Goal: Task Accomplishment & Management: Use online tool/utility

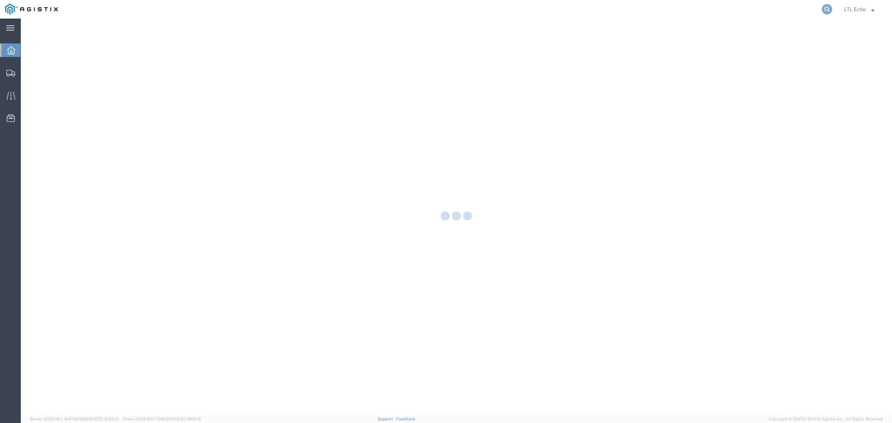
click at [825, 9] on icon at bounding box center [826, 9] width 10 height 10
click at [797, 11] on input "search" at bounding box center [708, 9] width 226 height 18
paste input "56693697"
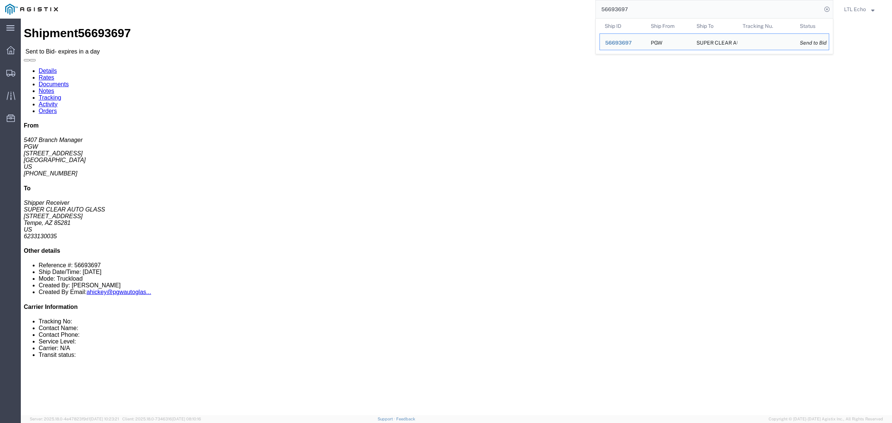
click address "PGW (5407 Branch Manager) [STREET_ADDRESS] [PHONE_NUMBER] [EMAIL_ADDRESS][DOMAI…"
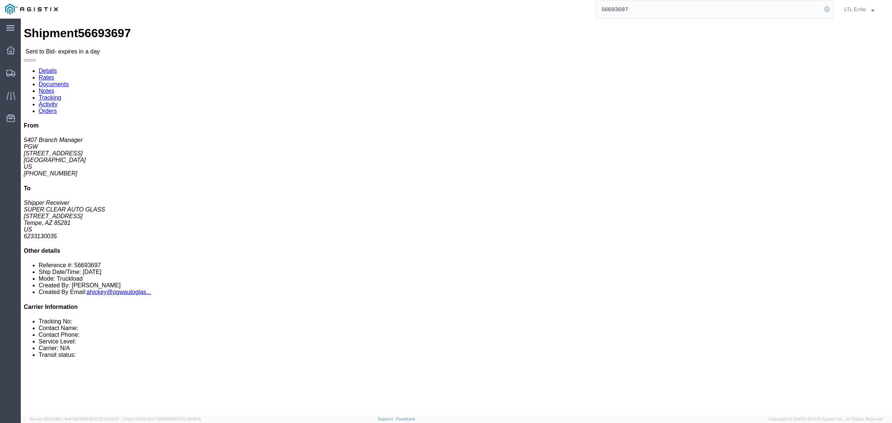
click address "PGW (5407 Branch Manager) [STREET_ADDRESS] [PHONE_NUMBER] [EMAIL_ADDRESS][DOMAI…"
copy address "85307"
click address "SUPER CLEAR AUTO GLASS (Shipper Receiver) SCA852 [STREET_ADDRESS] 6233130035"
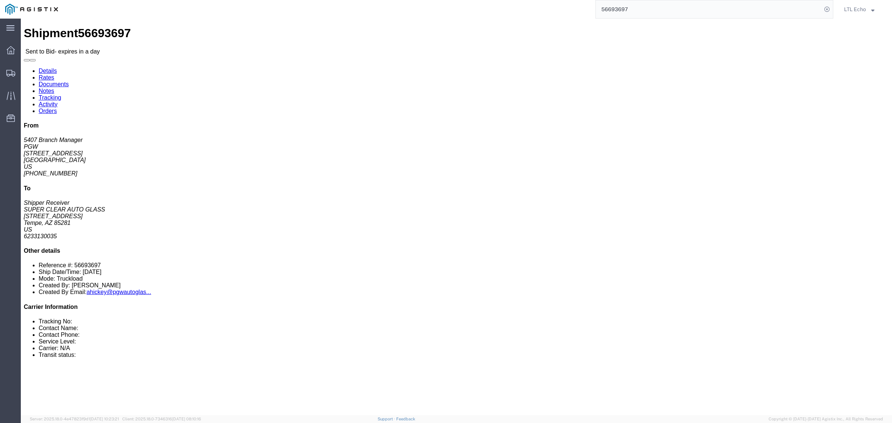
copy address "85281"
click link "Documents"
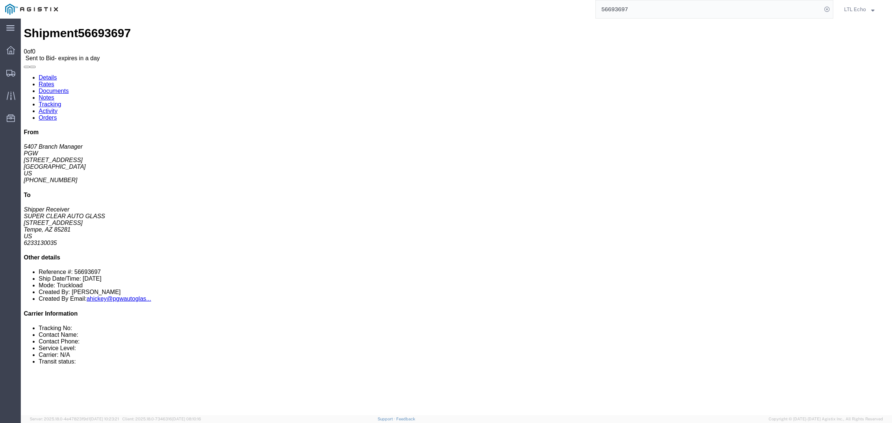
click at [54, 94] on link "Notes" at bounding box center [47, 97] width 16 height 6
click at [44, 74] on link "Details" at bounding box center [48, 77] width 18 height 6
click address "PGW (5407 Branch Manager) [STREET_ADDRESS] [PHONE_NUMBER] [EMAIL_ADDRESS][DOMAI…"
click link "Documents"
click at [54, 94] on link "Notes" at bounding box center [47, 97] width 16 height 6
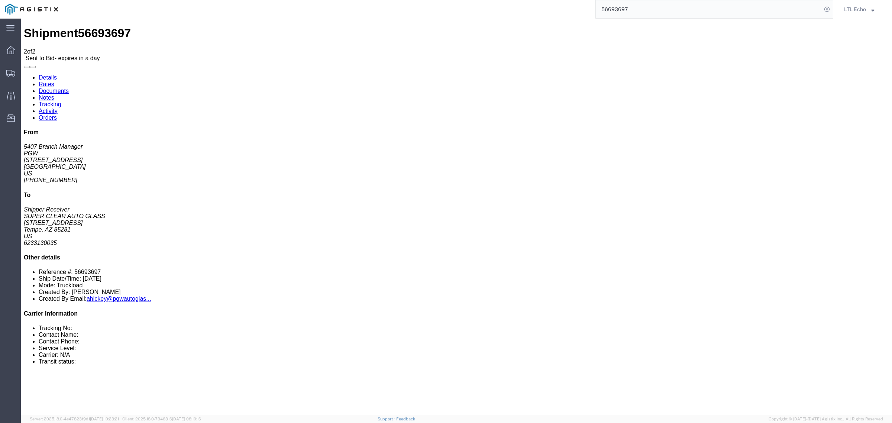
click at [61, 101] on link "Tracking" at bounding box center [50, 104] width 23 height 6
click at [57, 74] on link "Details" at bounding box center [48, 77] width 18 height 6
drag, startPoint x: 66, startPoint y: 116, endPoint x: 6, endPoint y: 116, distance: 59.4
click div "Ship From PGW (5407 Branch Manager) [STREET_ADDRESS] [PHONE_NUMBER] [EMAIL_ADDR…"
copy address "[EMAIL_ADDRESS][DOMAIN_NAME]"
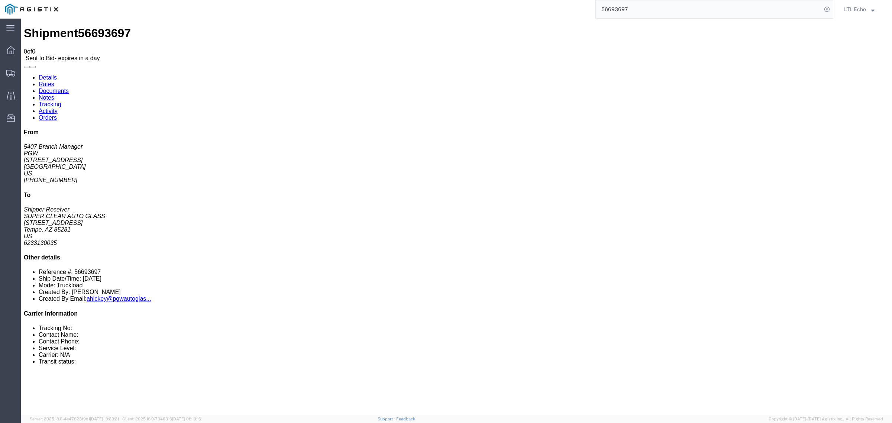
click b "56693697"
copy b "56693697"
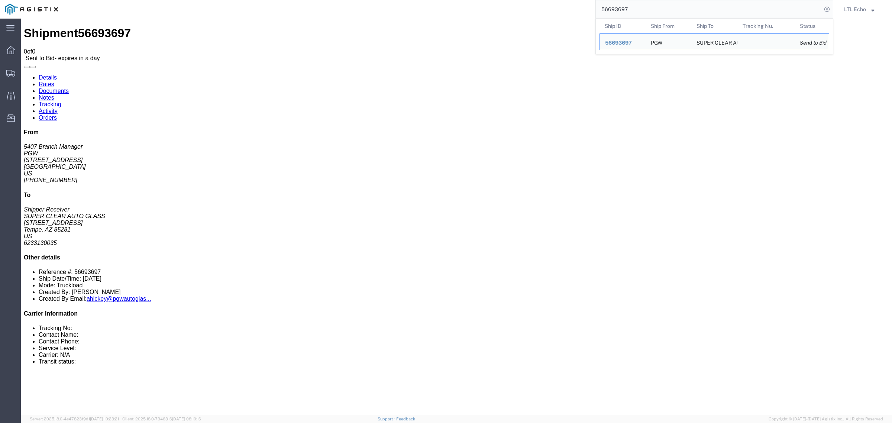
drag, startPoint x: 664, startPoint y: 8, endPoint x: 480, endPoint y: 11, distance: 183.9
click at [480, 11] on div "56693697 Ship ID Ship From Ship To Tracking Nu. Status Ship ID 56693697 Ship Fr…" at bounding box center [448, 9] width 770 height 19
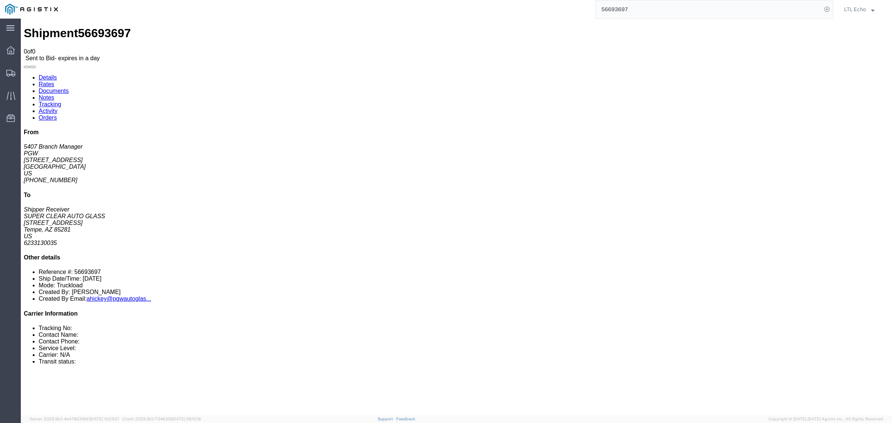
paste input "802"
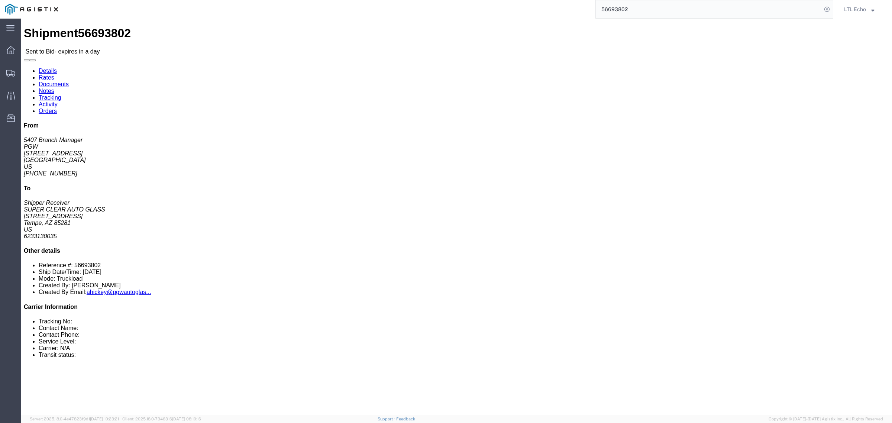
click link "Notes"
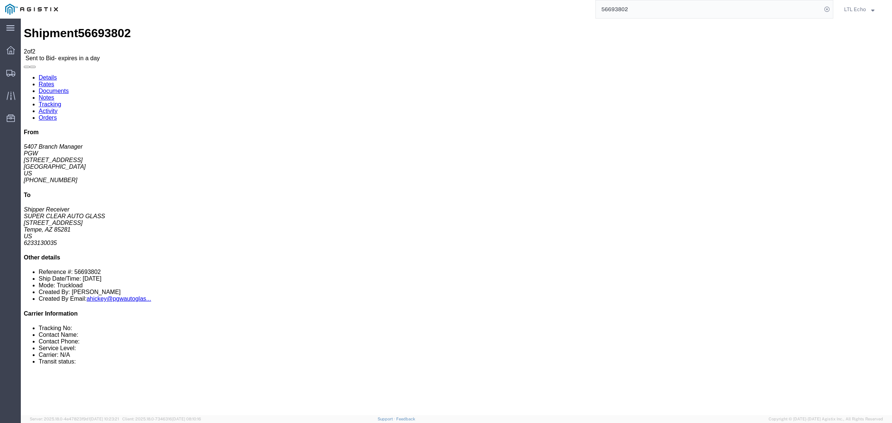
click at [46, 74] on link "Details" at bounding box center [48, 77] width 18 height 6
drag, startPoint x: 79, startPoint y: 116, endPoint x: 7, endPoint y: 118, distance: 71.7
click address "PGW (5407 Branch Manager) [STREET_ADDRESS] [PHONE_NUMBER] [EMAIL_ADDRESS][DOMAI…"
copy address "[EMAIL_ADDRESS][DOMAIN_NAME]"
click li "Reference #: 56693802"
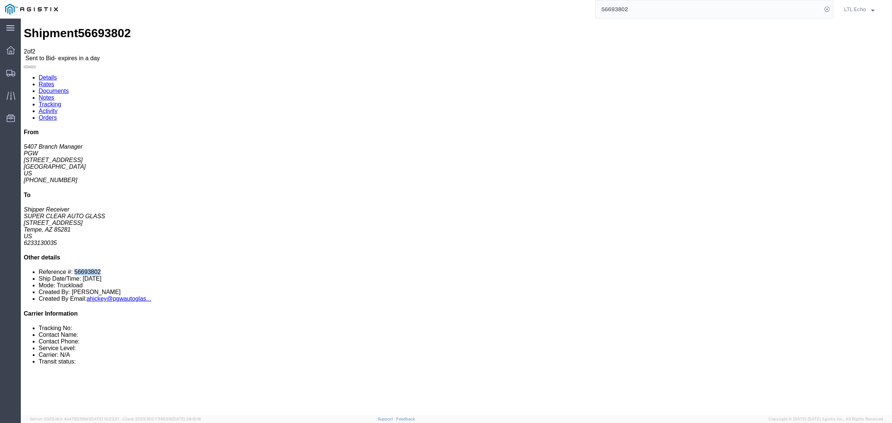
click li "Reference #: 56693802"
copy li "56693802"
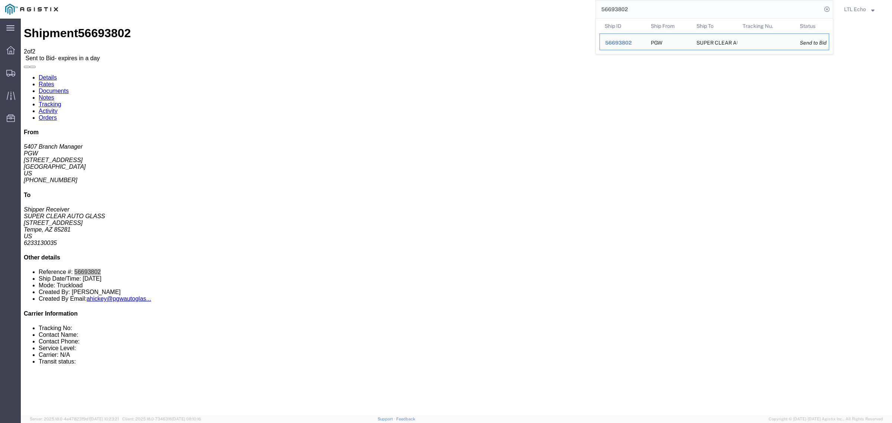
drag, startPoint x: 630, startPoint y: 12, endPoint x: 556, endPoint y: 10, distance: 73.9
click at [556, 10] on div "56693802 Ship ID Ship From Ship To Tracking Nu. Status Ship ID 56693802 Ship Fr…" at bounding box center [448, 9] width 770 height 19
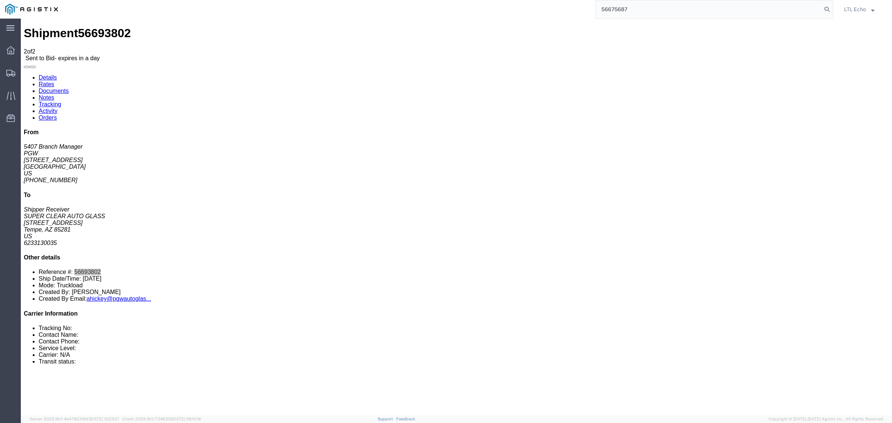
type input "56675687"
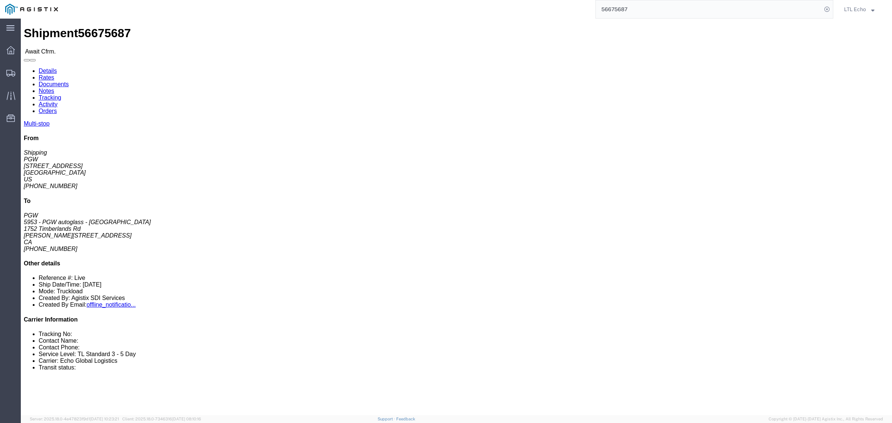
click address "PGW (Shipping) [STREET_ADDRESS] [PHONE_NUMBER] [EMAIL_ADDRESS][DOMAIN_NAME]"
click address "5953 - PGW autoglass - [GEOGRAPHIC_DATA] (PGW) 5953 [STREET_ADDRESS][PERSON_NAM…"
copy address "1K3"
click button "Decline Shipment"
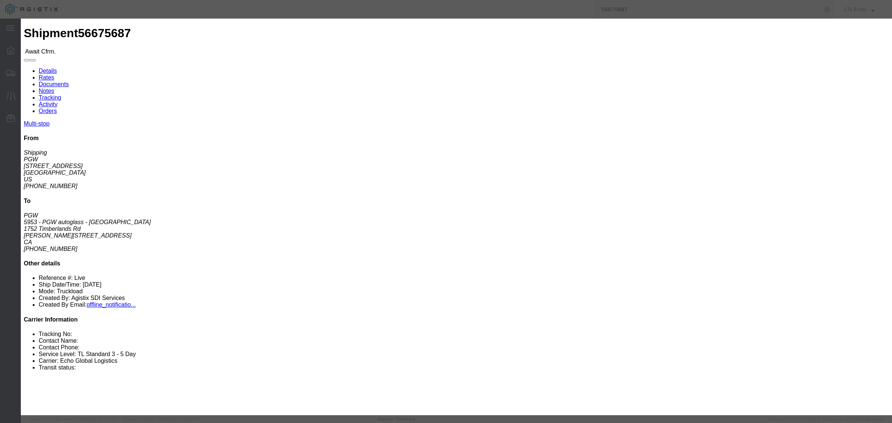
click select "Select Can't haul at contracted rate Can't meet deliver by date / time Can't me…"
select select "Can't haul at contracted rate"
click select "Select Can't haul at contracted rate Can't meet deliver by date / time Can't me…"
click button "Decline"
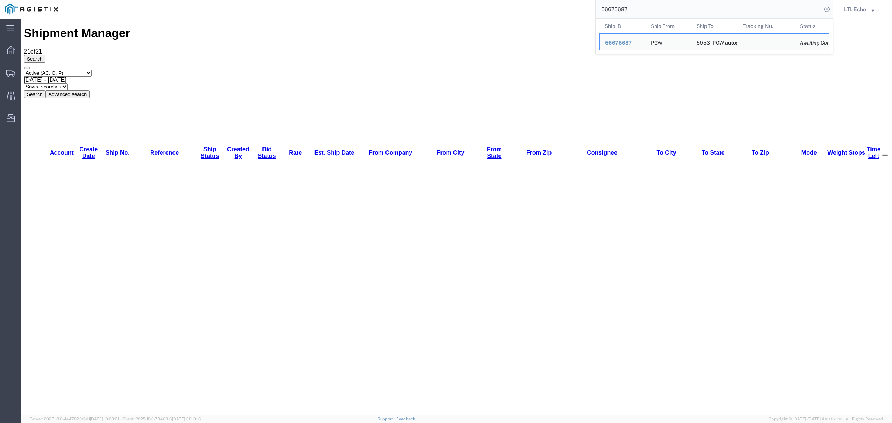
drag, startPoint x: 643, startPoint y: 8, endPoint x: 503, endPoint y: 4, distance: 139.3
click at [508, 5] on div "56675687 Ship ID Ship From Ship To Tracking Nu. Status Ship ID 56675687 Ship Fr…" at bounding box center [448, 9] width 770 height 19
paste input "9369"
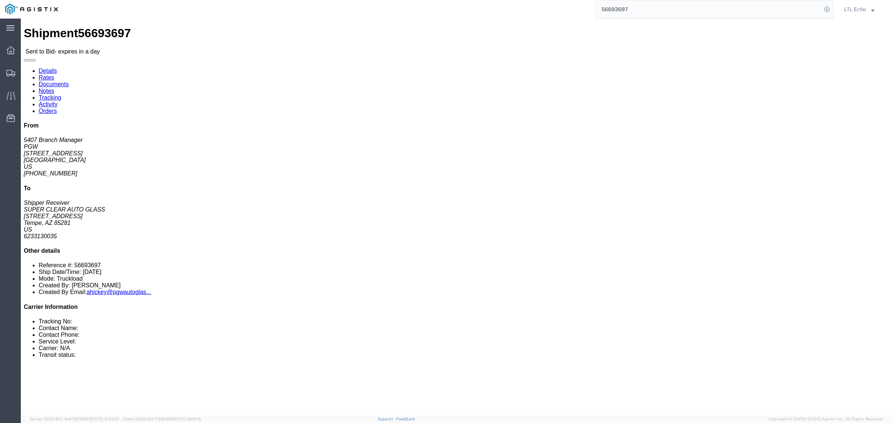
click address "PGW (5407 Branch Manager) [STREET_ADDRESS] [PHONE_NUMBER] [EMAIL_ADDRESS][DOMAI…"
copy address "85307"
click address "SUPER CLEAR AUTO GLASS (Shipper Receiver) SCA852 [STREET_ADDRESS] 6233130035"
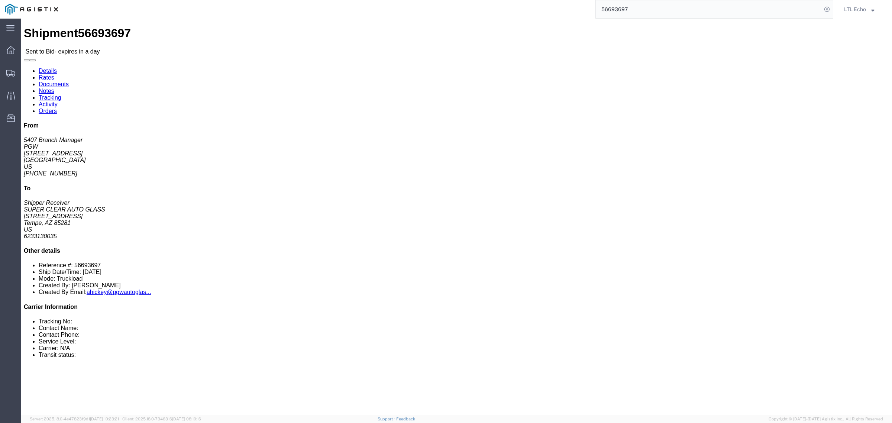
copy address "85281"
click div "Leg 1 - Truckload Vehicle 1: Box Van (28 Feet) Number of trucks: 1"
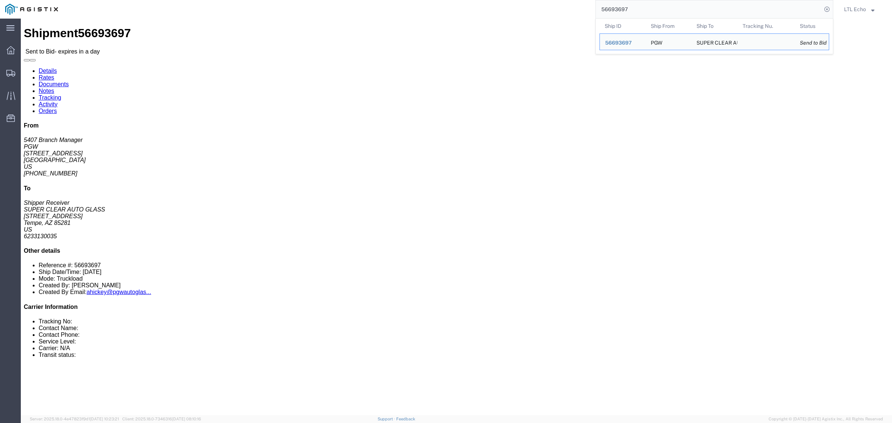
drag, startPoint x: 647, startPoint y: 8, endPoint x: 451, endPoint y: 10, distance: 195.8
click at [468, 12] on div "56693697 Ship ID Ship From Ship To Tracking Nu. Status Ship ID 56693697 Ship Fr…" at bounding box center [448, 9] width 770 height 19
paste input "802"
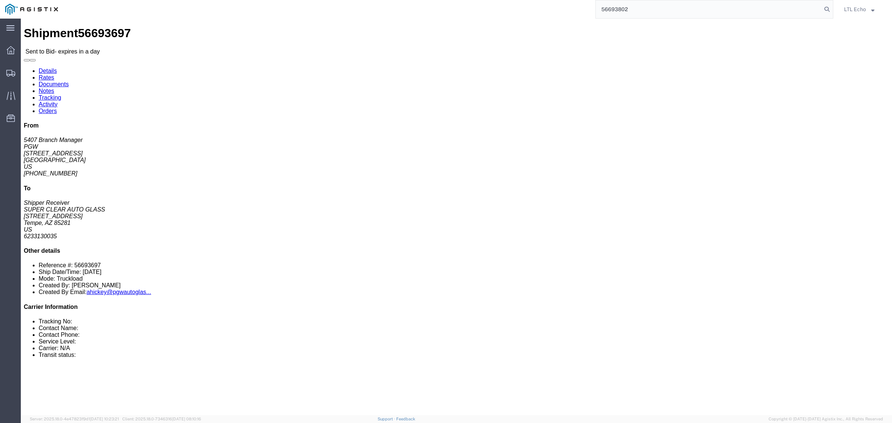
type input "56693802"
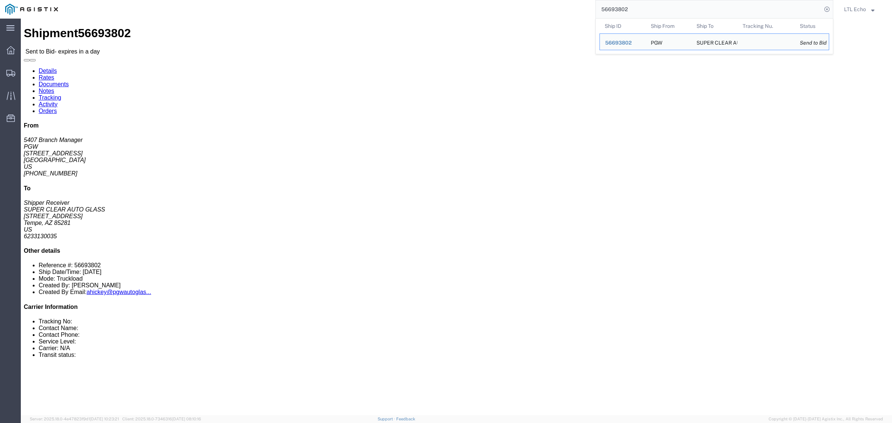
click address "PGW (5407 Branch Manager) [STREET_ADDRESS] [PHONE_NUMBER] [EMAIL_ADDRESS][DOMAI…"
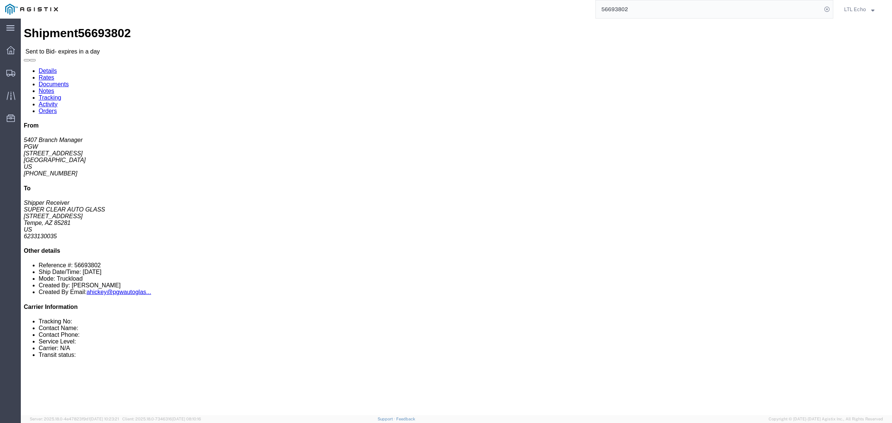
click address "PGW (5407 Branch Manager) [STREET_ADDRESS] [PHONE_NUMBER] [EMAIL_ADDRESS][DOMAI…"
copy address "85307"
click address "SUPER CLEAR AUTO GLASS (Shipper Receiver) SCA852 [STREET_ADDRESS] 6233130035"
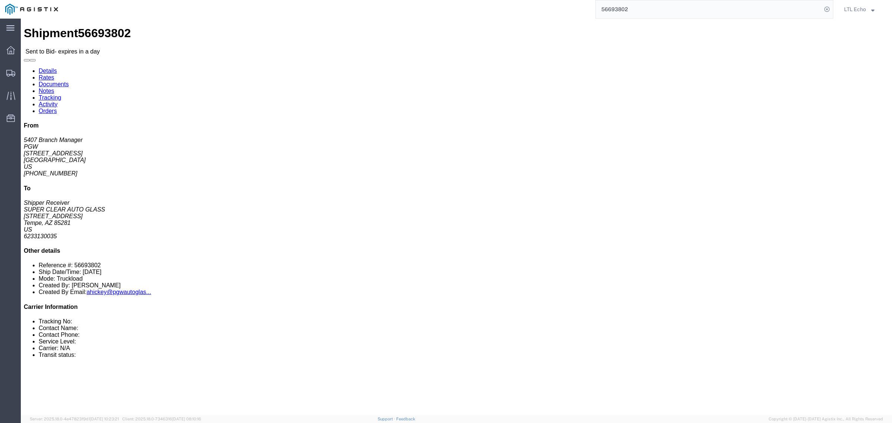
click div "Ship From PGW (5407 Branch Manager) 5407 [STREET_ADDRESS] [PHONE_NUMBER] [EMAIL…"
click link "Enter / Modify Bid"
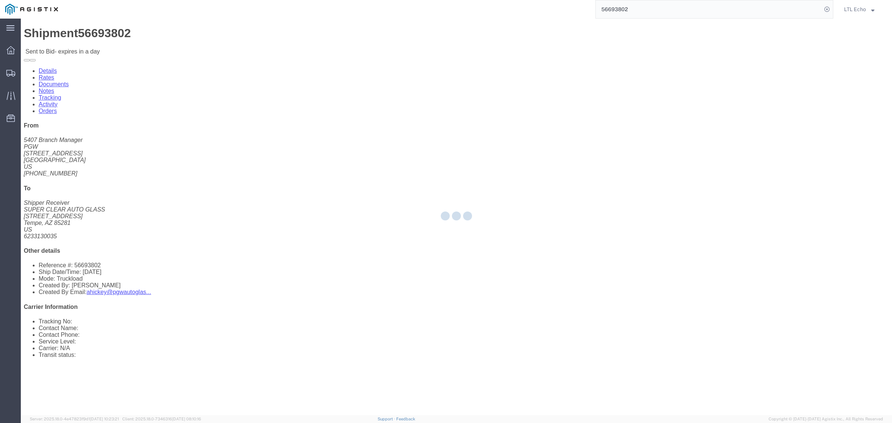
select select "4622"
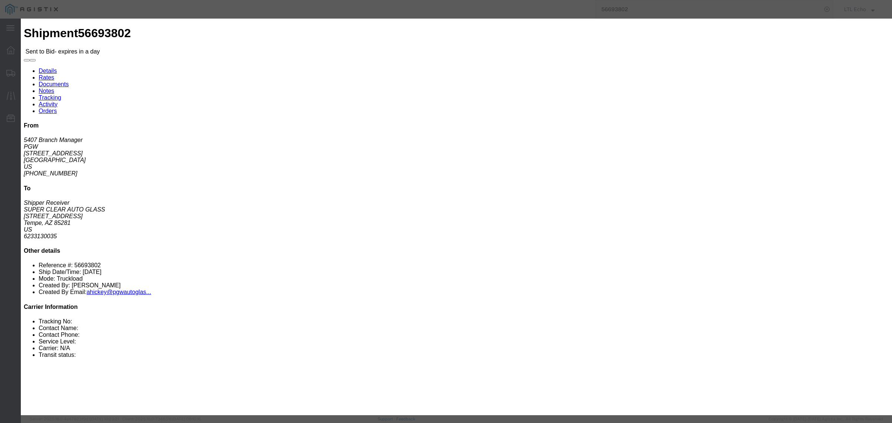
click icon "button"
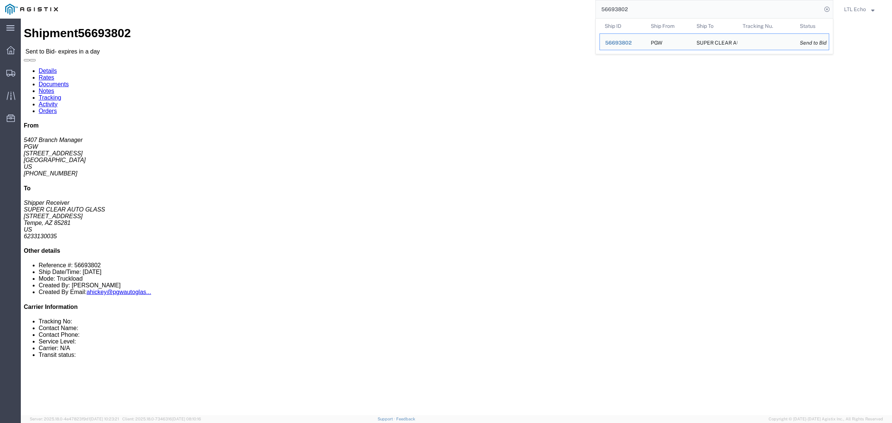
drag, startPoint x: 671, startPoint y: 7, endPoint x: 384, endPoint y: 10, distance: 286.4
click at [464, 3] on div "56693802 Ship ID Ship From Ship To Tracking Nu. Status Ship ID 56693802 Ship Fr…" at bounding box center [448, 9] width 770 height 19
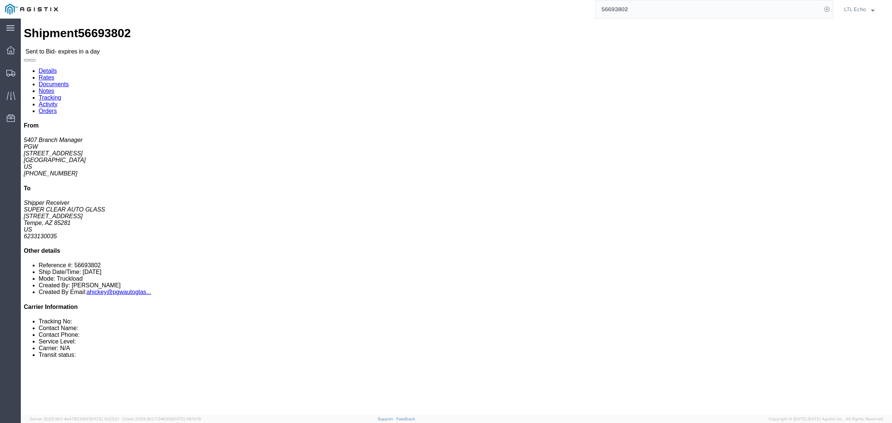
click link "Enter / Modify Bid"
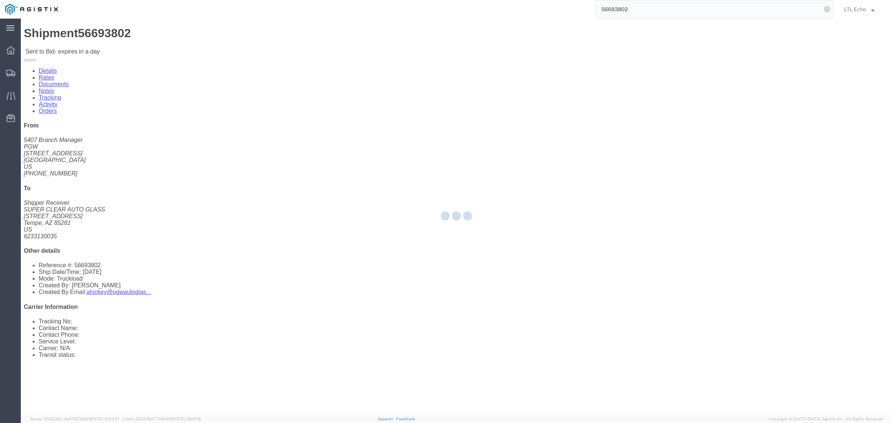
select select "4622"
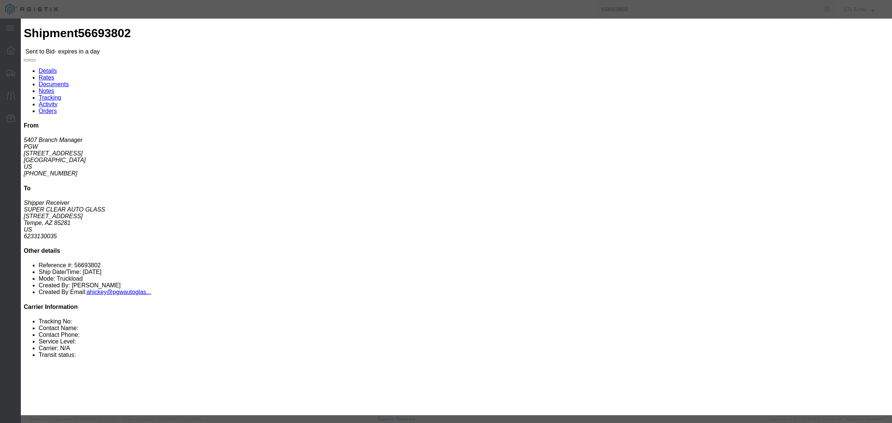
click select "Select Guaranteed Next Day LTL Standard 3-5 Day Rail TL Standard 3 - 5 Day"
select select "13989"
click select "Select Guaranteed Next Day LTL Standard 3-5 Day Rail TL Standard 3 - 5 Day"
click input "text"
type input "56693802"
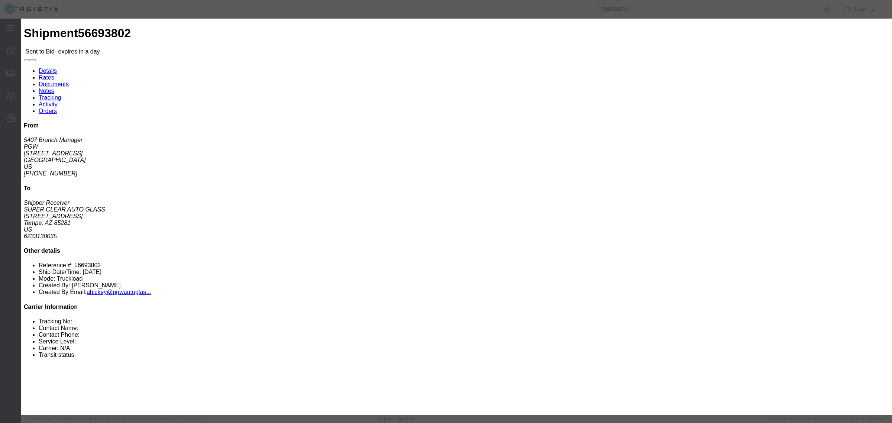
click input "number"
type input "600"
click textarea
type textarea "W"
drag, startPoint x: 585, startPoint y: 149, endPoint x: 549, endPoint y: 140, distance: 37.1
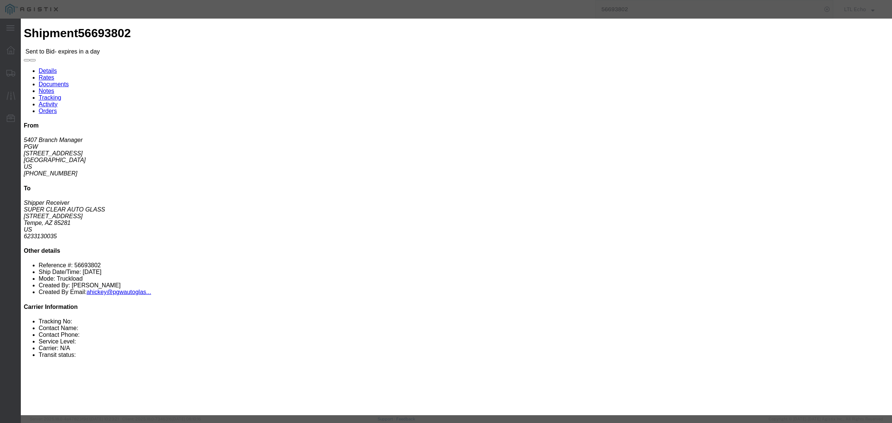
click div "Mode Select Air Less than Truckload Multi-Leg Ocean Freight Rail Small Parcel T…"
click button "button"
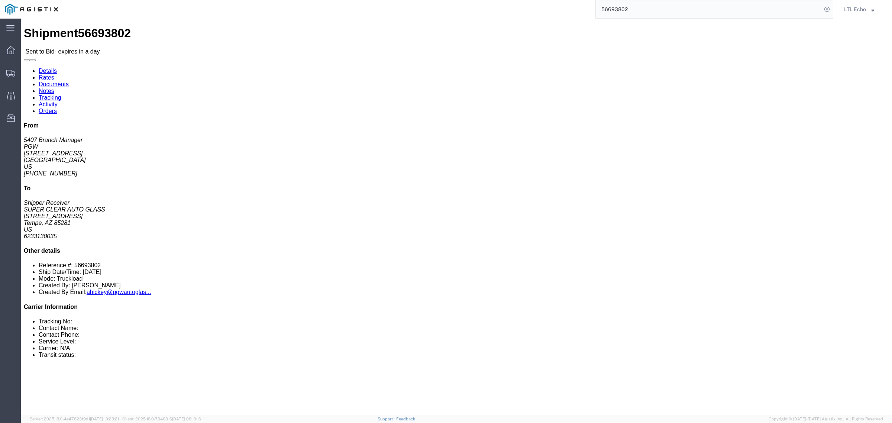
click link "Enter / Modify Bid"
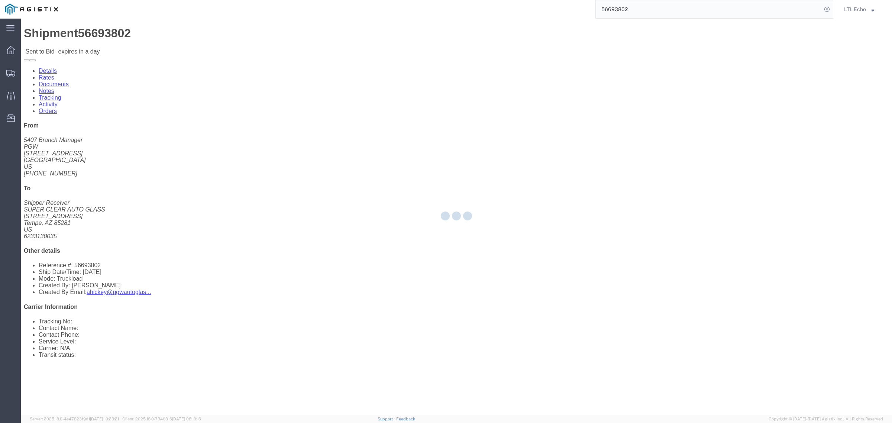
select select "4622"
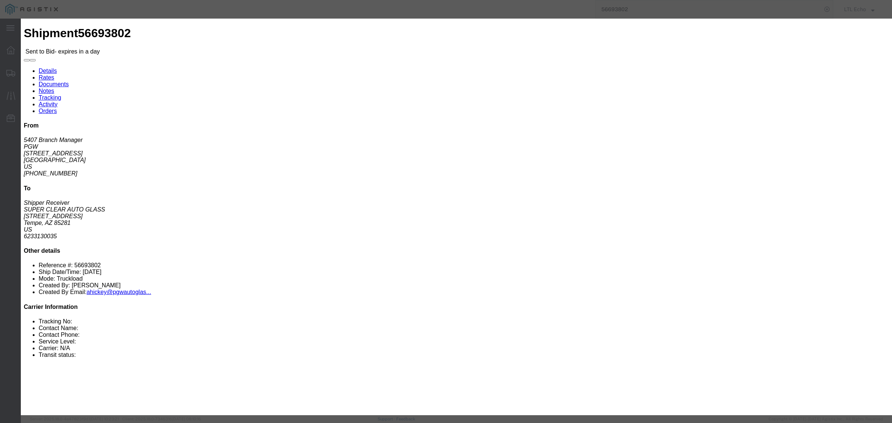
click select "Select Guaranteed Next Day LTL Standard 3-5 Day Rail TL Standard 3 - 5 Day"
select select "13989"
click select "Select Guaranteed Next Day LTL Standard 3-5 Day Rail TL Standard 3 - 5 Day"
click input "text"
type input "56693802"
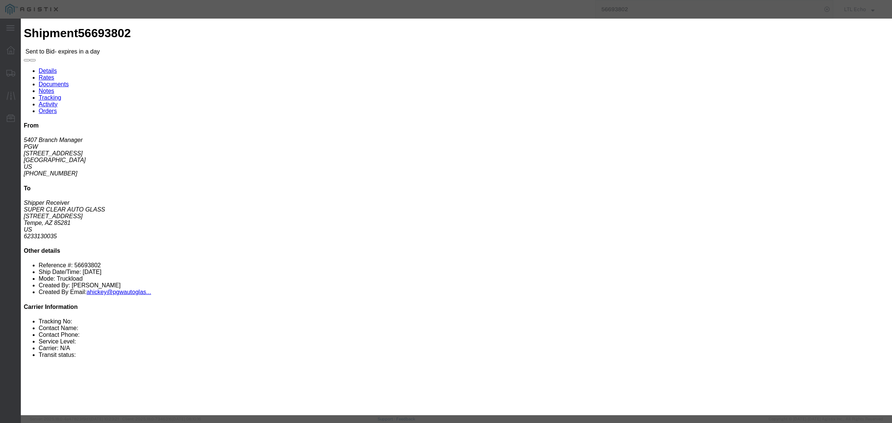
click input "number"
type input "575"
click button "Submit"
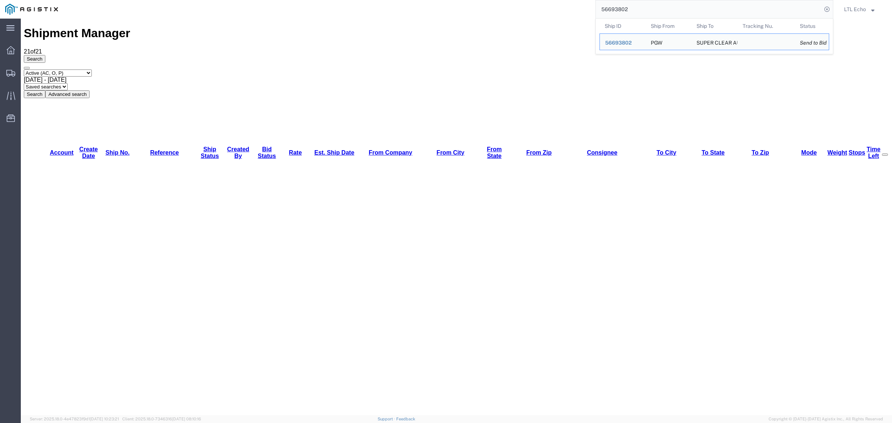
drag, startPoint x: 633, startPoint y: 8, endPoint x: 543, endPoint y: 2, distance: 89.7
click at [543, 2] on div "56693802 Ship ID Ship From Ship To Tracking Nu. Status Ship ID 56693802 Ship Fr…" at bounding box center [448, 9] width 770 height 19
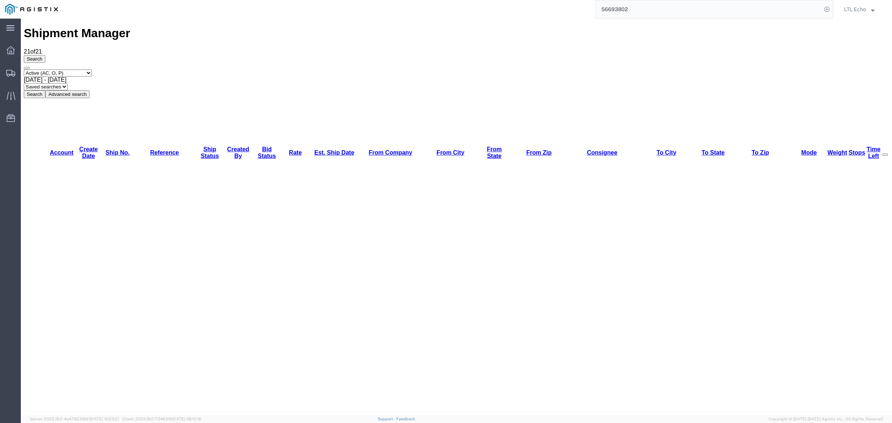
paste input "697"
type input "56693697"
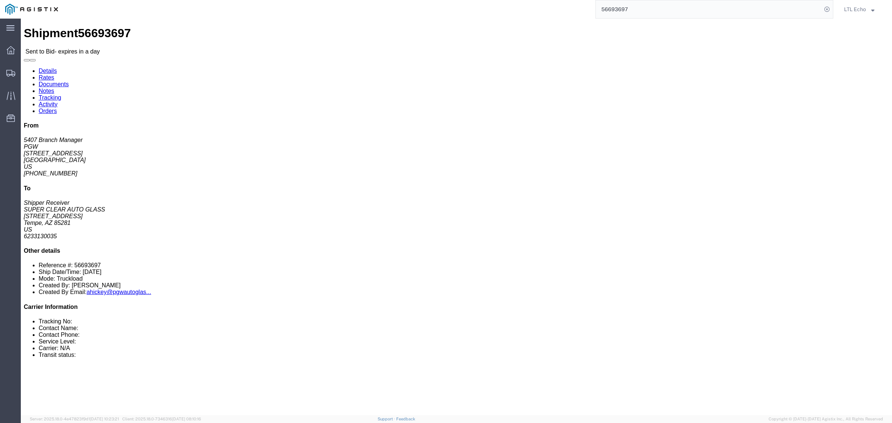
click link "Enter / Modify Bid"
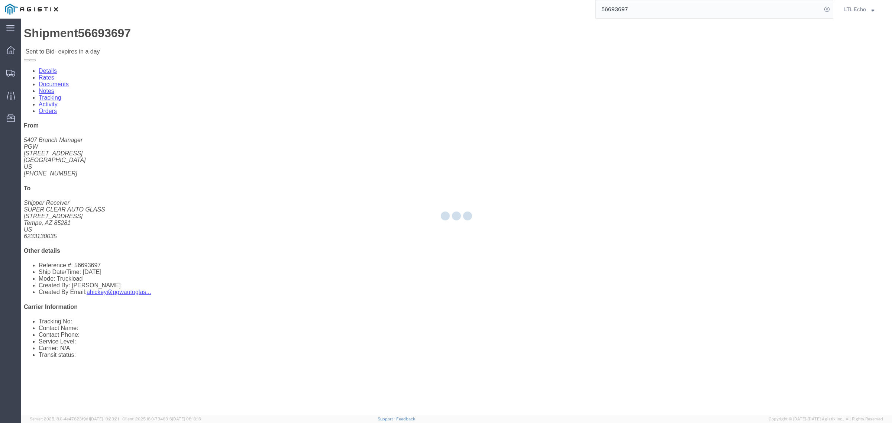
select select "4622"
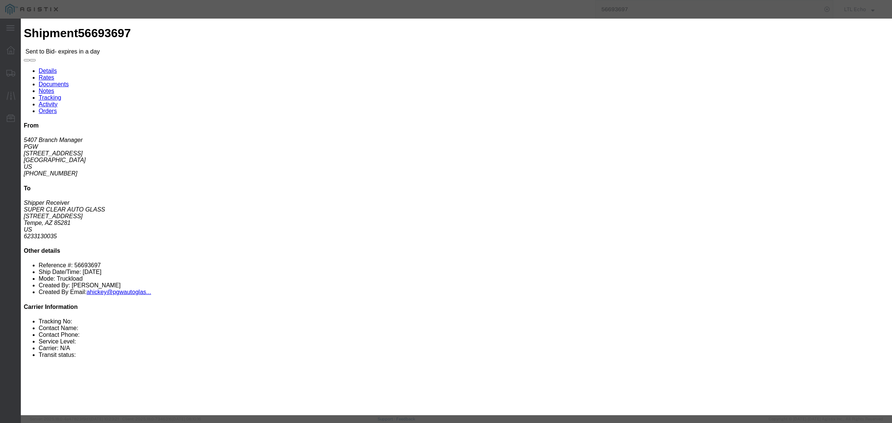
click input "text"
type input "56693697"
click select "Select Guaranteed Next Day LTL Standard 3-5 Day Rail TL Standard 3 - 5 Day"
select select "13989"
click select "Select Guaranteed Next Day LTL Standard 3-5 Day Rail TL Standard 3 - 5 Day"
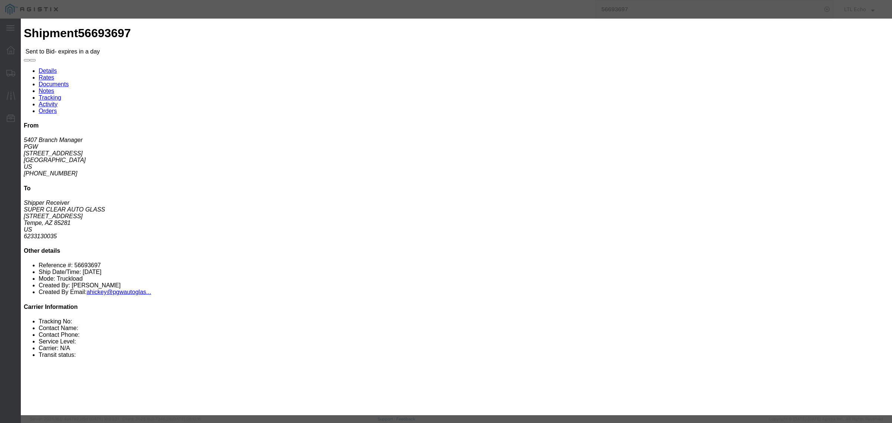
click input "number"
type input "575"
click button "Submit"
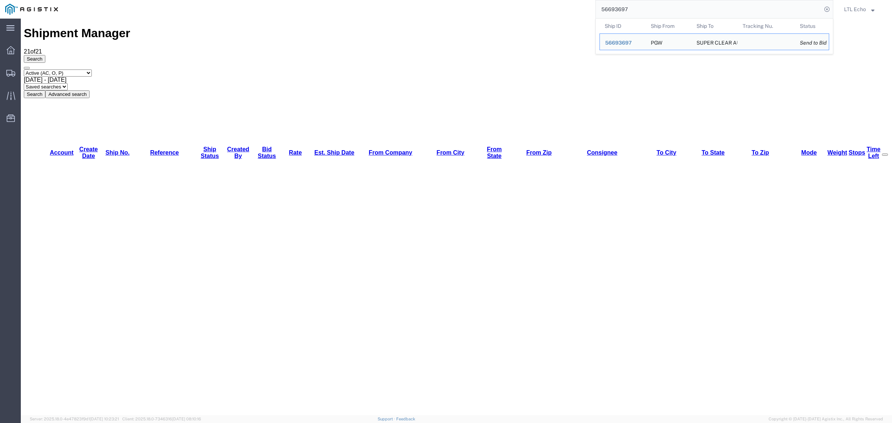
drag, startPoint x: 646, startPoint y: 10, endPoint x: 473, endPoint y: -7, distance: 174.7
click at [473, 0] on html "main_menu Created with Sketch. Collapse Menu Dashboard Shipments Traffic Resour…" at bounding box center [446, 211] width 892 height 423
